Goal: Information Seeking & Learning: Check status

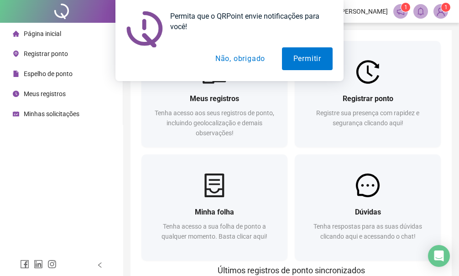
click at [446, 127] on div "Meus registros Tenha acesso aos seus registros de ponto, incluindo geolocalizaç…" at bounding box center [290, 261] width 321 height 463
click at [256, 54] on button "Não, obrigado" at bounding box center [240, 58] width 73 height 23
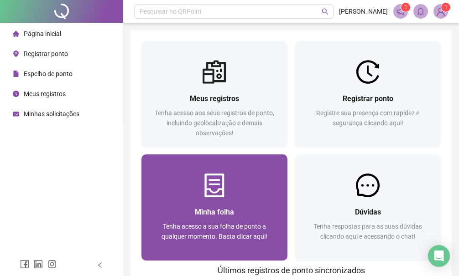
click at [208, 229] on span "Tenha acesso a sua folha de ponto a qualquer momento. Basta clicar aqui!" at bounding box center [215, 231] width 106 height 17
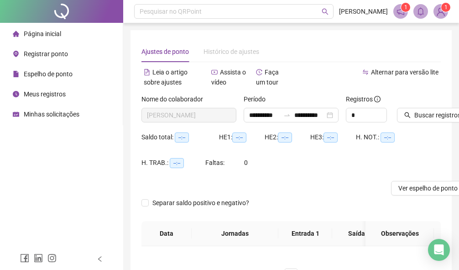
type input "**********"
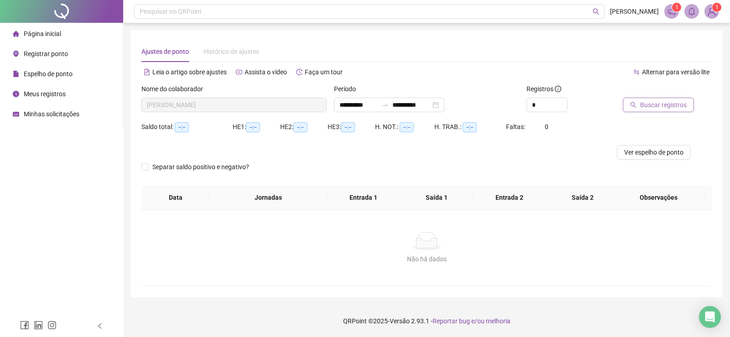
click at [459, 109] on button "Buscar registros" at bounding box center [658, 105] width 71 height 15
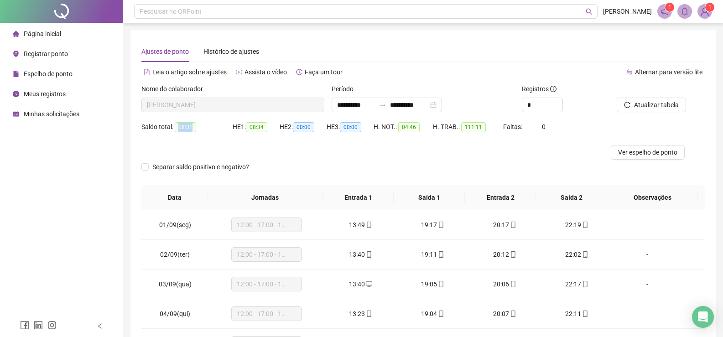
drag, startPoint x: 176, startPoint y: 128, endPoint x: 192, endPoint y: 131, distance: 16.8
click at [192, 131] on span "08:31" at bounding box center [185, 127] width 21 height 10
drag, startPoint x: 405, startPoint y: 129, endPoint x: 418, endPoint y: 125, distance: 13.6
click at [418, 125] on span "04:46" at bounding box center [408, 127] width 21 height 10
click at [408, 142] on div "H. NOT.: 04:46" at bounding box center [403, 133] width 59 height 26
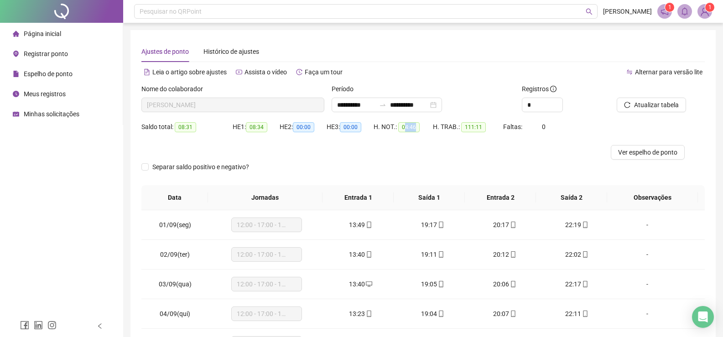
drag, startPoint x: 405, startPoint y: 127, endPoint x: 430, endPoint y: 128, distance: 25.6
click at [430, 128] on div "H. NOT.: 04:46" at bounding box center [403, 127] width 59 height 10
click at [436, 143] on div "H. TRAB.: 111:11" at bounding box center [468, 133] width 70 height 26
click at [459, 10] on img at bounding box center [705, 12] width 14 height 14
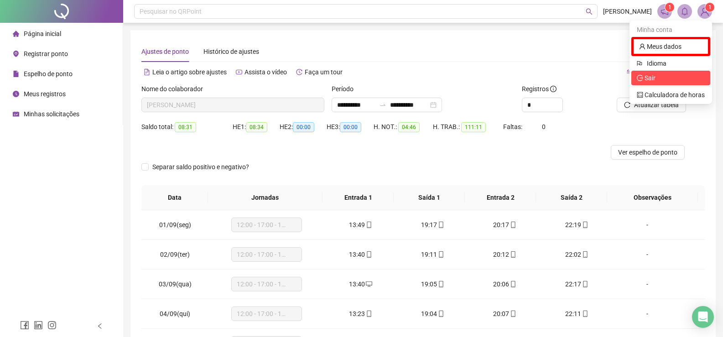
click at [459, 75] on span "Sair" at bounding box center [671, 78] width 68 height 10
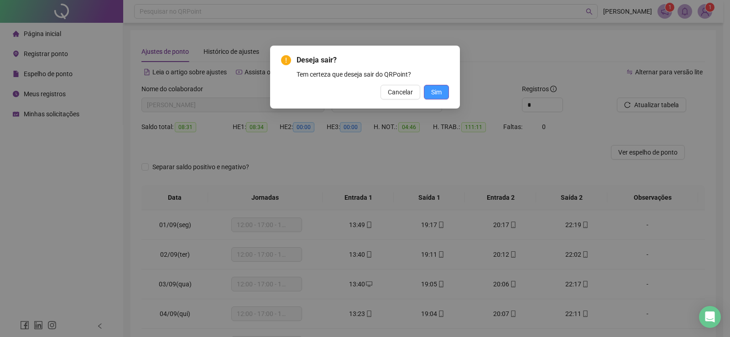
click at [443, 92] on button "Sim" at bounding box center [436, 92] width 25 height 15
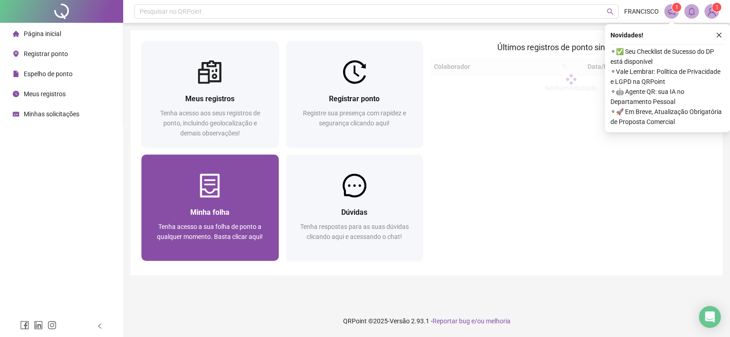
click at [242, 245] on div "Tenha acesso a sua folha de ponto a qualquer momento. Basta clicar aqui!" at bounding box center [209, 237] width 115 height 30
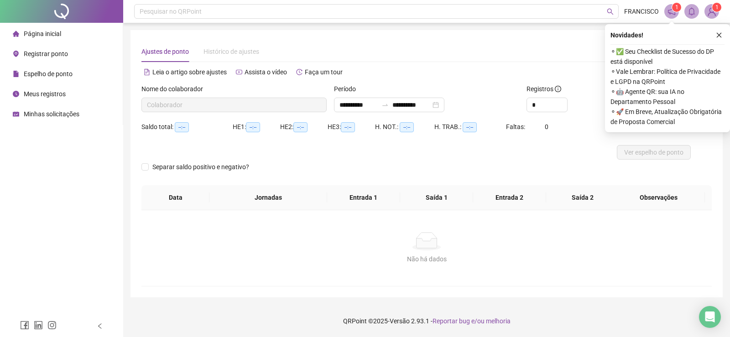
drag, startPoint x: 724, startPoint y: 36, endPoint x: 712, endPoint y: 48, distance: 17.1
click at [723, 34] on button "button" at bounding box center [719, 35] width 11 height 11
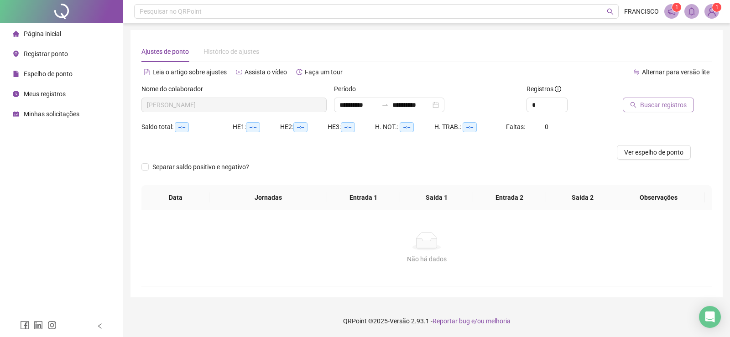
click at [661, 104] on span "Buscar registros" at bounding box center [663, 105] width 47 height 10
type input "**********"
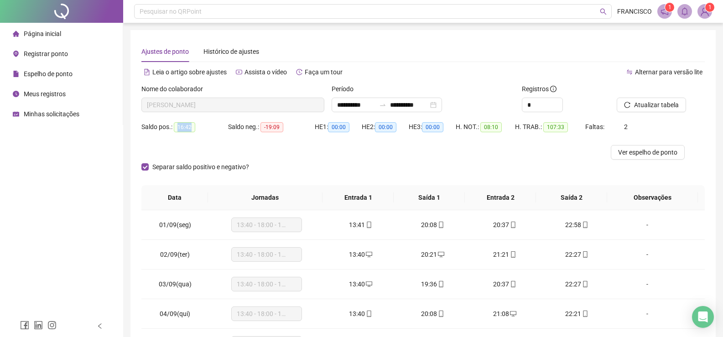
drag, startPoint x: 191, startPoint y: 131, endPoint x: 178, endPoint y: 128, distance: 13.3
click at [178, 128] on span "16:42" at bounding box center [184, 127] width 21 height 10
click at [293, 165] on div "Separar saldo positivo e negativo?" at bounding box center [422, 173] width 563 height 26
drag, startPoint x: 177, startPoint y: 126, endPoint x: 195, endPoint y: 122, distance: 18.7
click at [195, 127] on div "Saldo pos.: 16:42" at bounding box center [184, 127] width 87 height 10
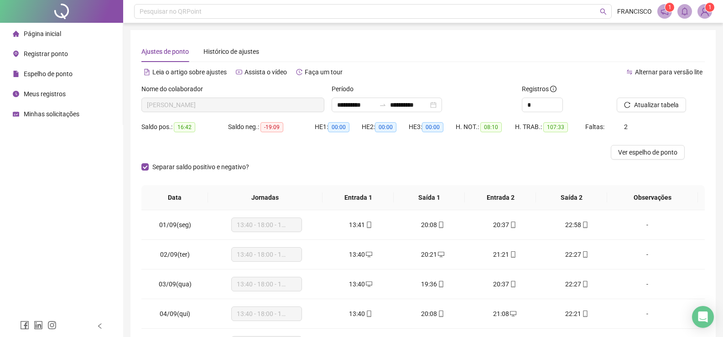
click at [224, 136] on div "Saldo pos.: 16:42" at bounding box center [184, 133] width 87 height 26
